Goal: Information Seeking & Learning: Learn about a topic

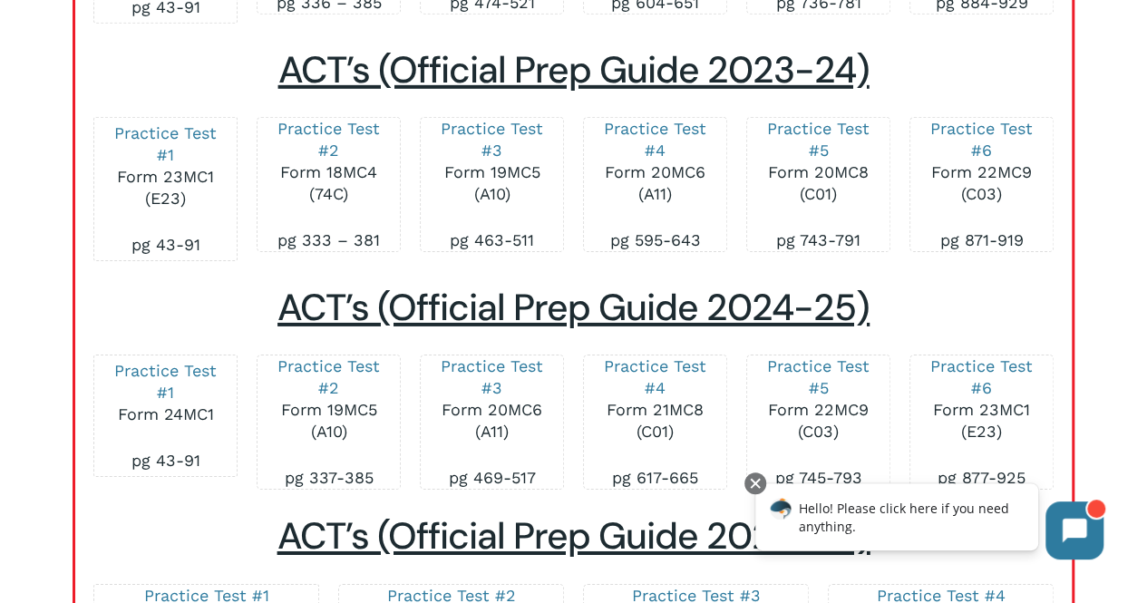
scroll to position [2835, 0]
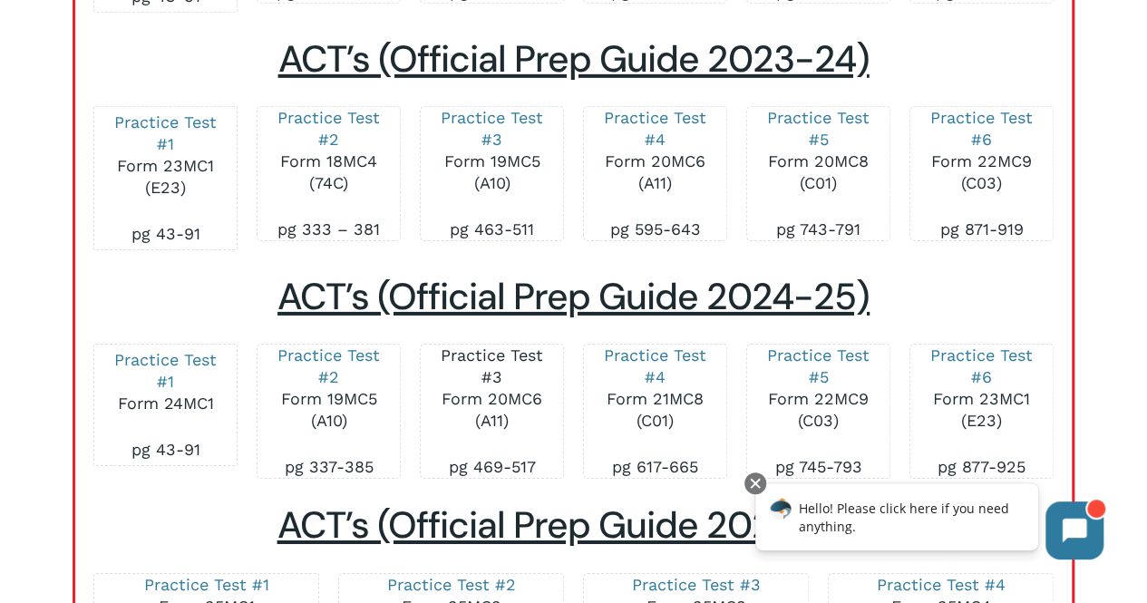
click at [503, 358] on link "Practice Test #3" at bounding box center [492, 365] width 102 height 41
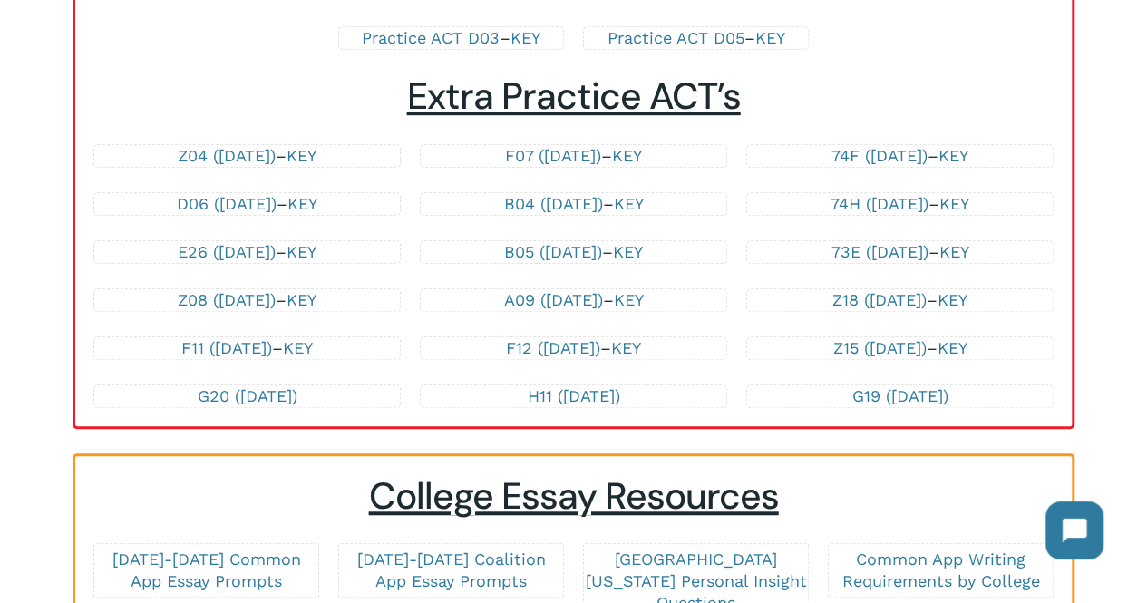
scroll to position [4014, 0]
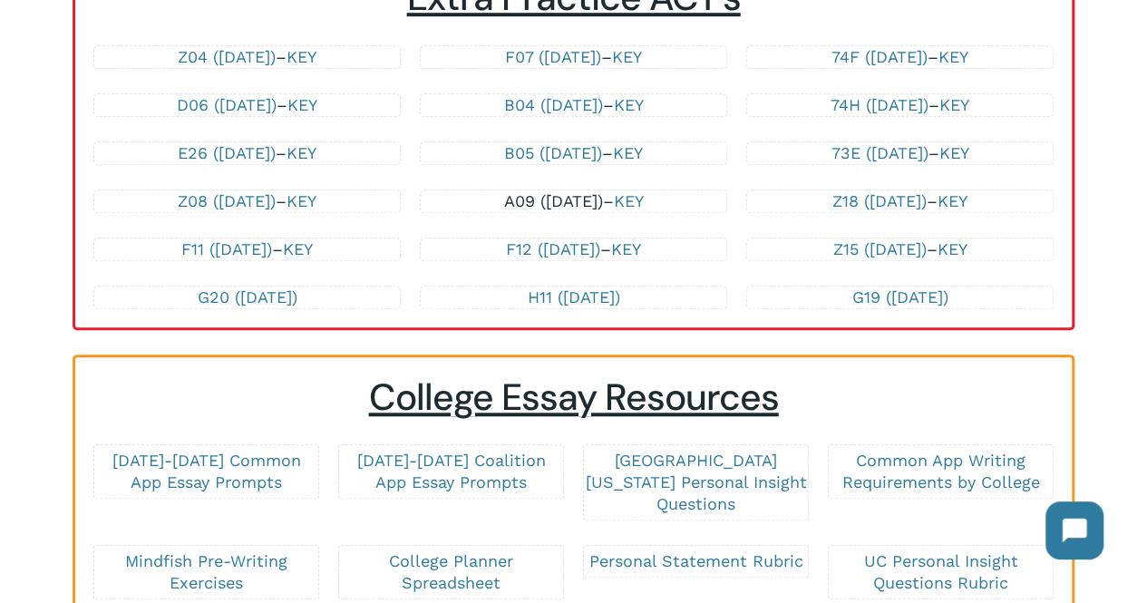
click at [575, 210] on link "A09 ([DATE])" at bounding box center [553, 200] width 99 height 19
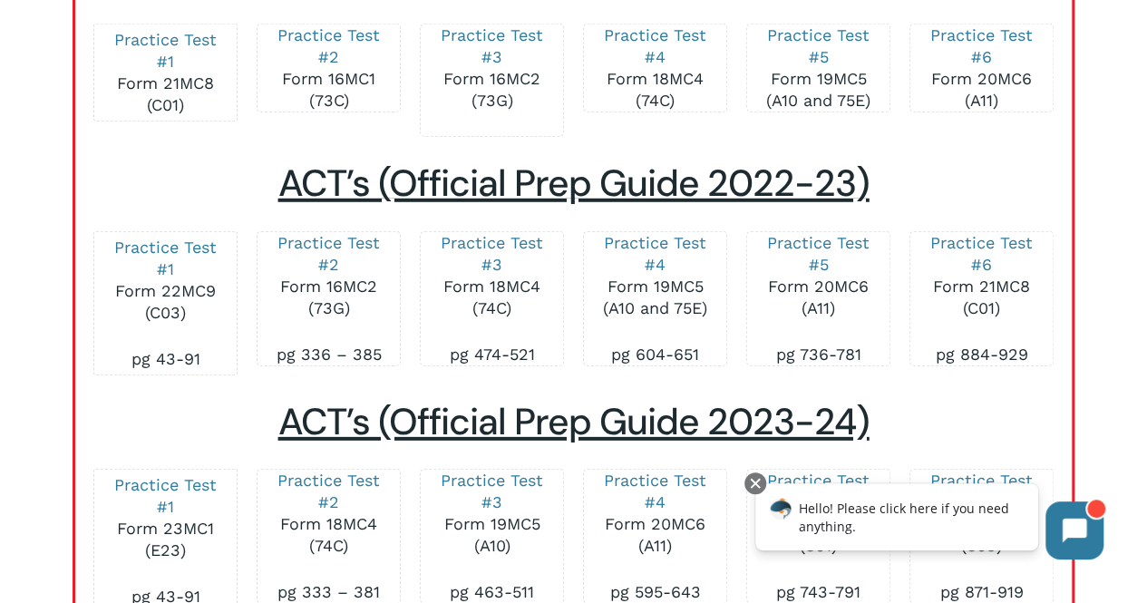
scroll to position [2959, 0]
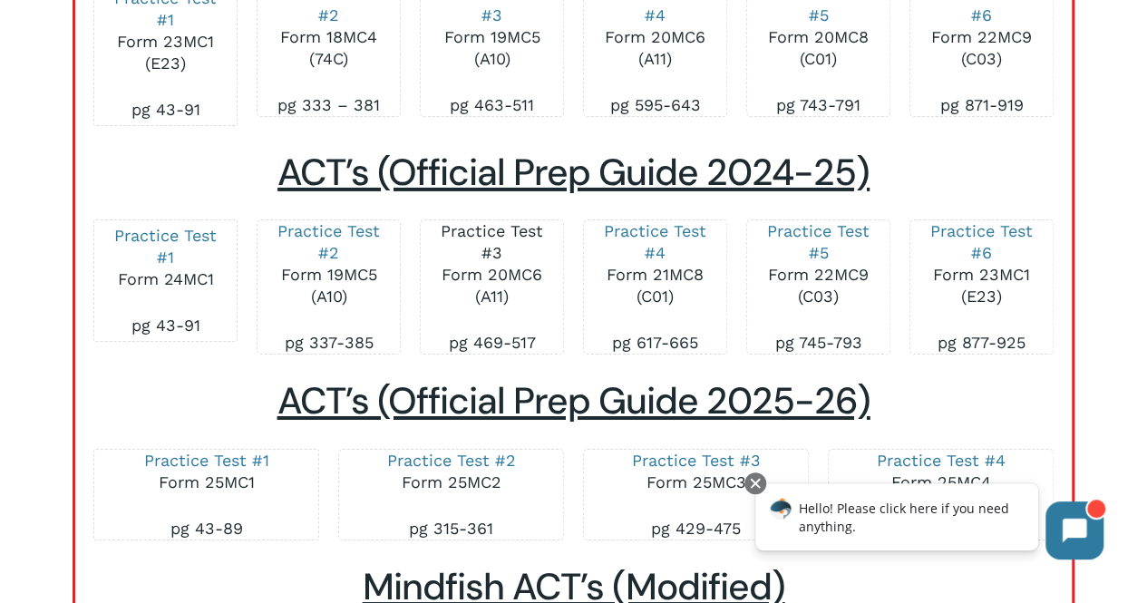
click at [499, 237] on link "Practice Test #3" at bounding box center [492, 241] width 102 height 41
